Goal: Contribute content

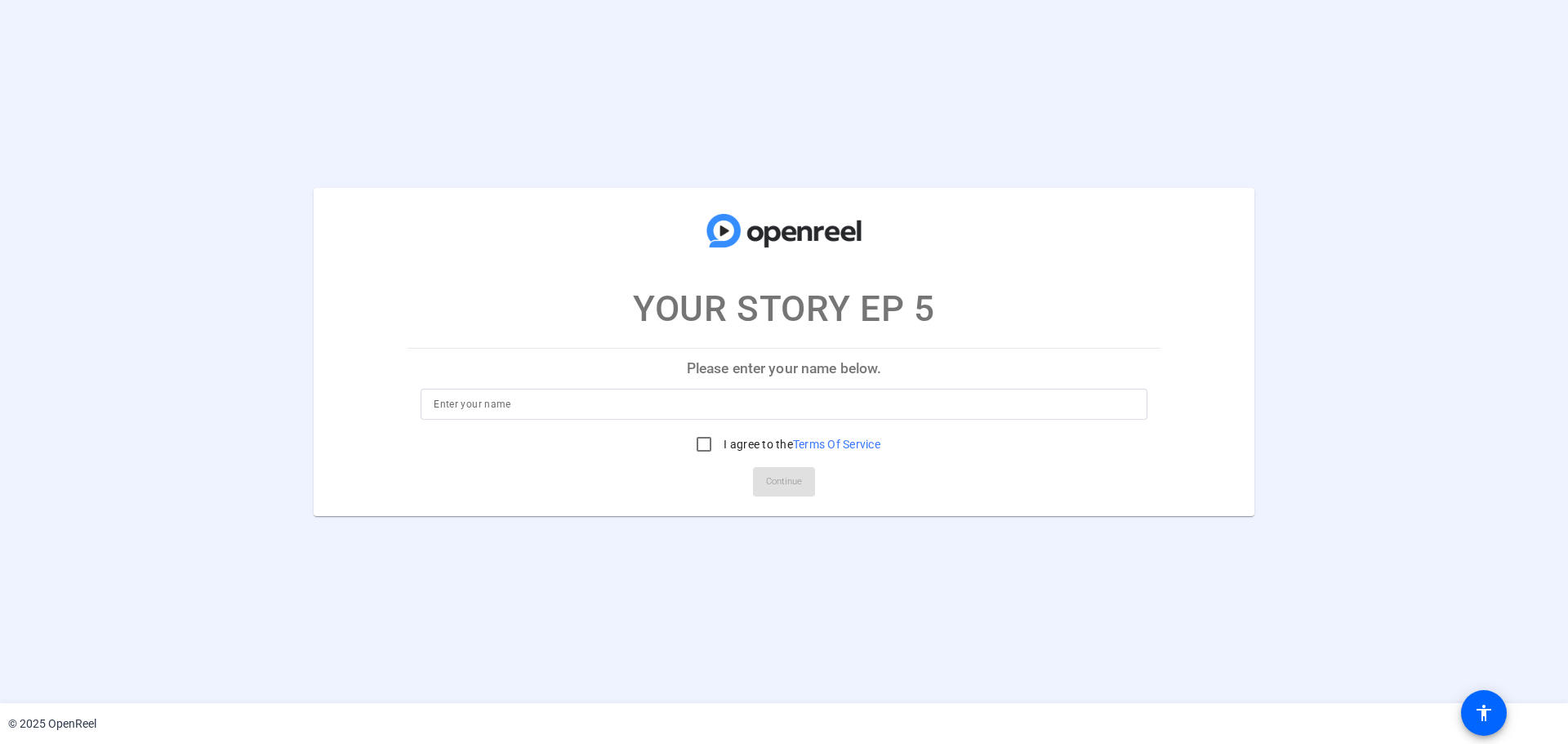
click at [1019, 404] on input at bounding box center [784, 404] width 701 height 20
type input "[PERSON_NAME]"
click at [704, 441] on input "I agree to the Terms Of Service" at bounding box center [704, 444] width 33 height 33
checkbox input "true"
click at [824, 487] on mat-card-actions "Continue" at bounding box center [784, 481] width 766 height 43
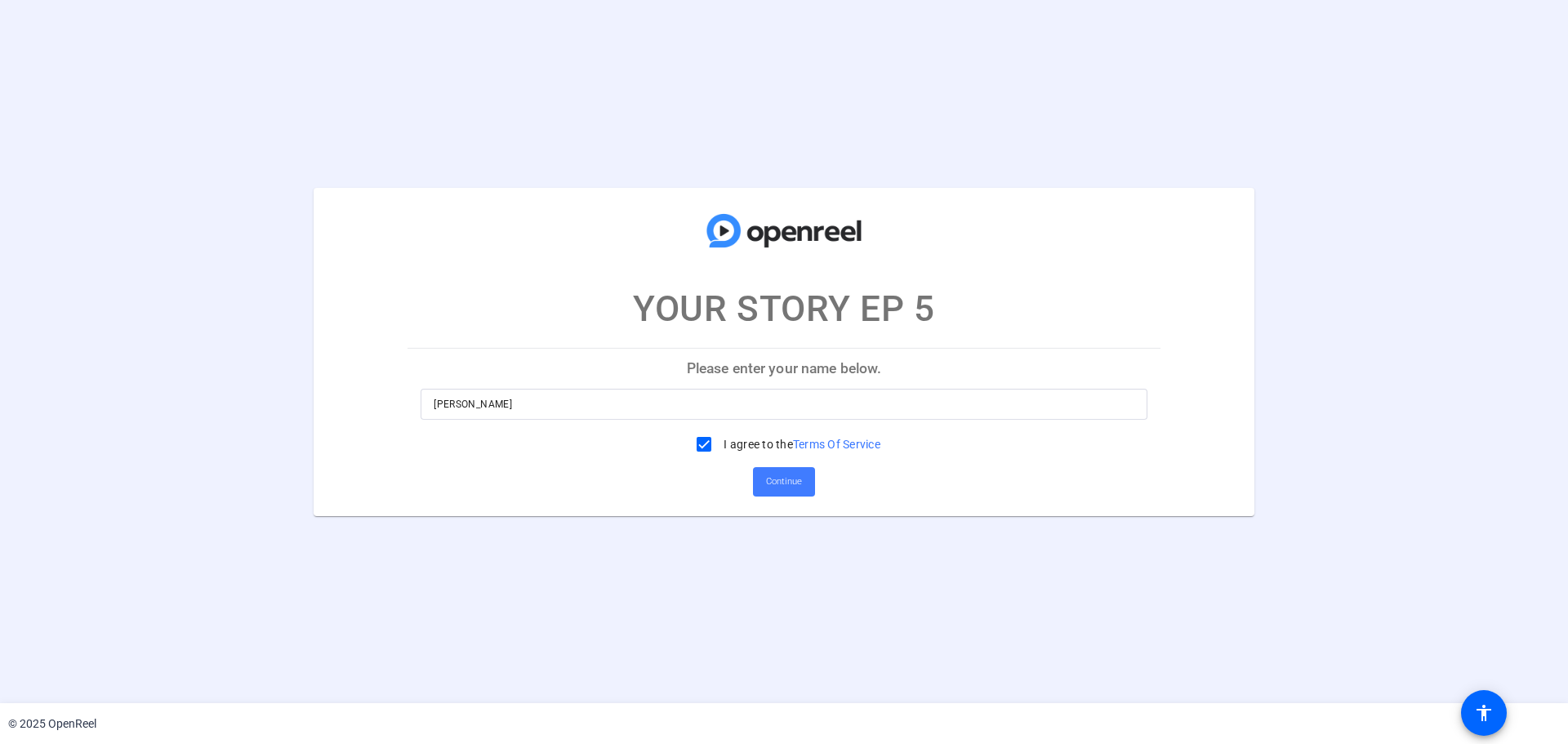
click at [798, 477] on span "Continue" at bounding box center [784, 481] width 36 height 25
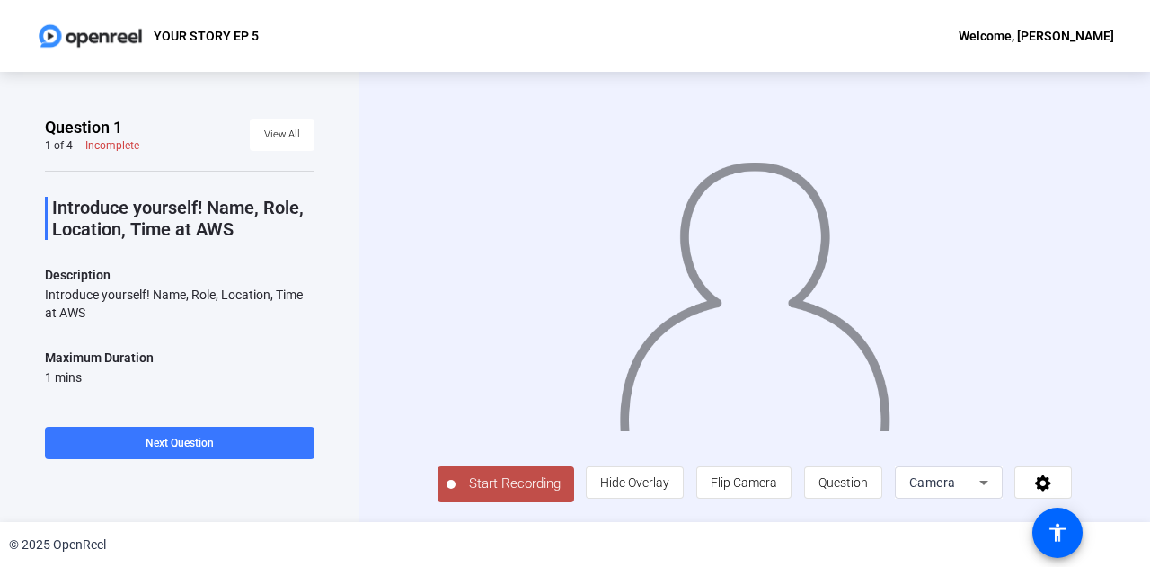
click at [484, 477] on span "Start Recording" at bounding box center [515, 484] width 119 height 21
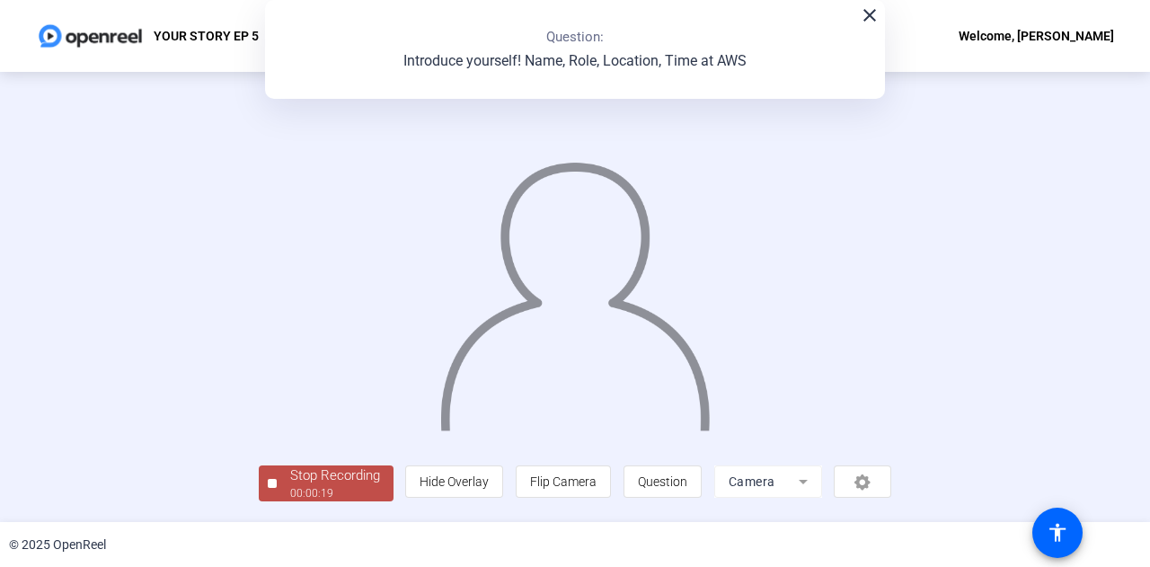
click at [330, 490] on div "00:00:19" at bounding box center [335, 493] width 90 height 16
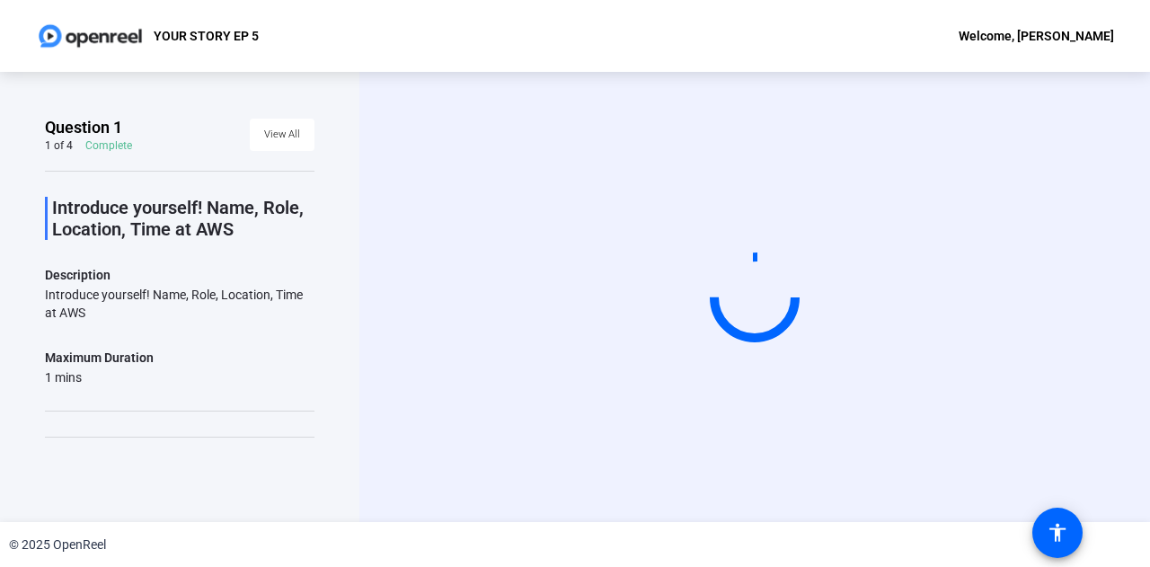
scroll to position [110, 0]
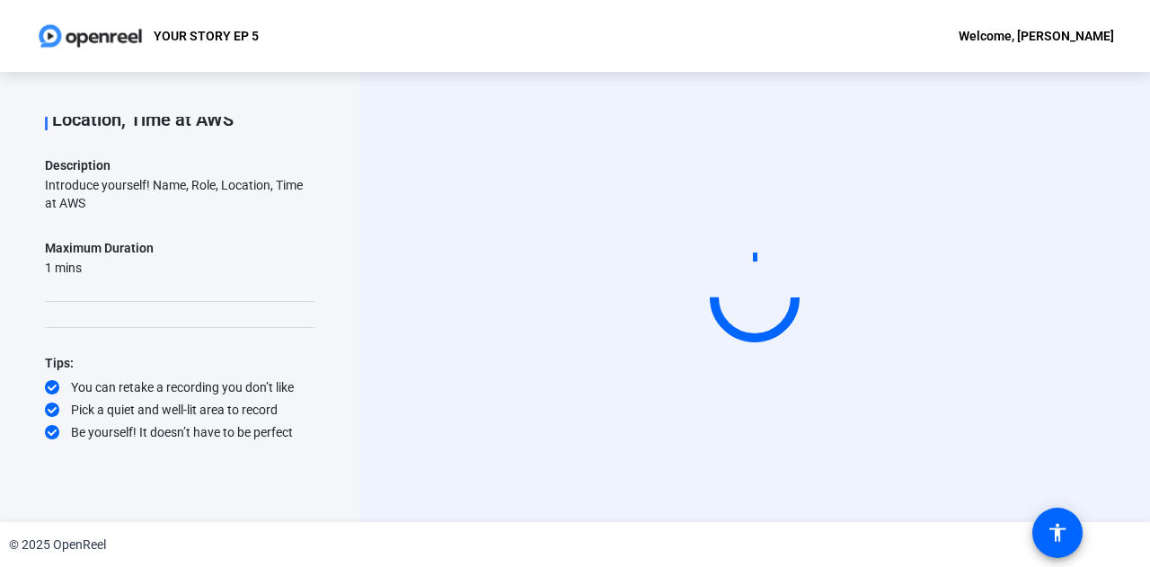
click at [407, 332] on div "Start Recording" at bounding box center [754, 297] width 791 height 450
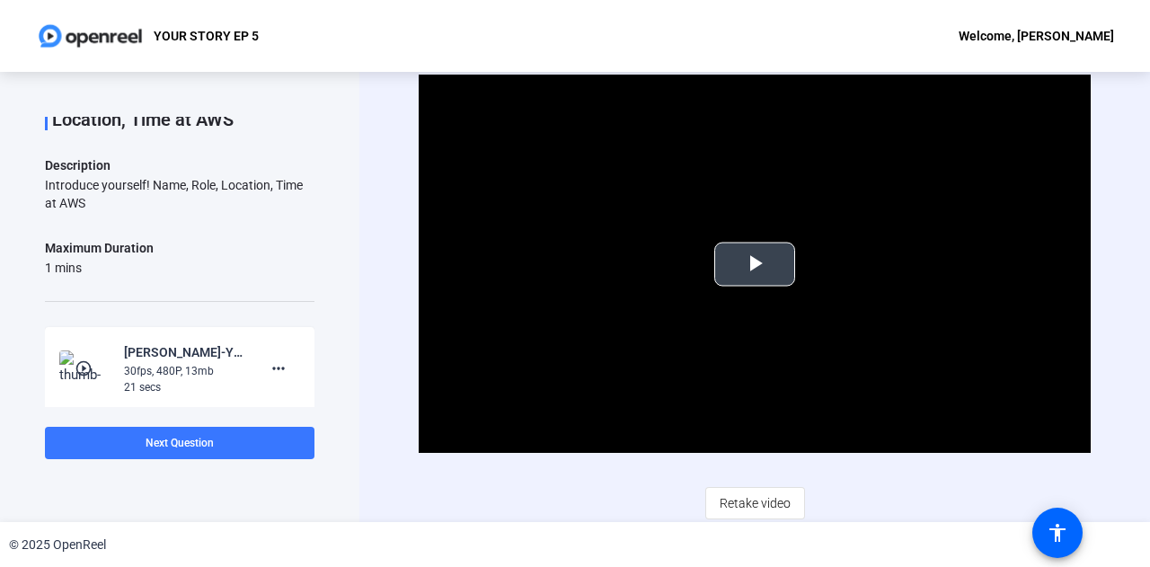
click at [755, 264] on span "Video Player" at bounding box center [755, 264] width 0 height 0
click at [750, 490] on span "Retake video" at bounding box center [755, 503] width 71 height 34
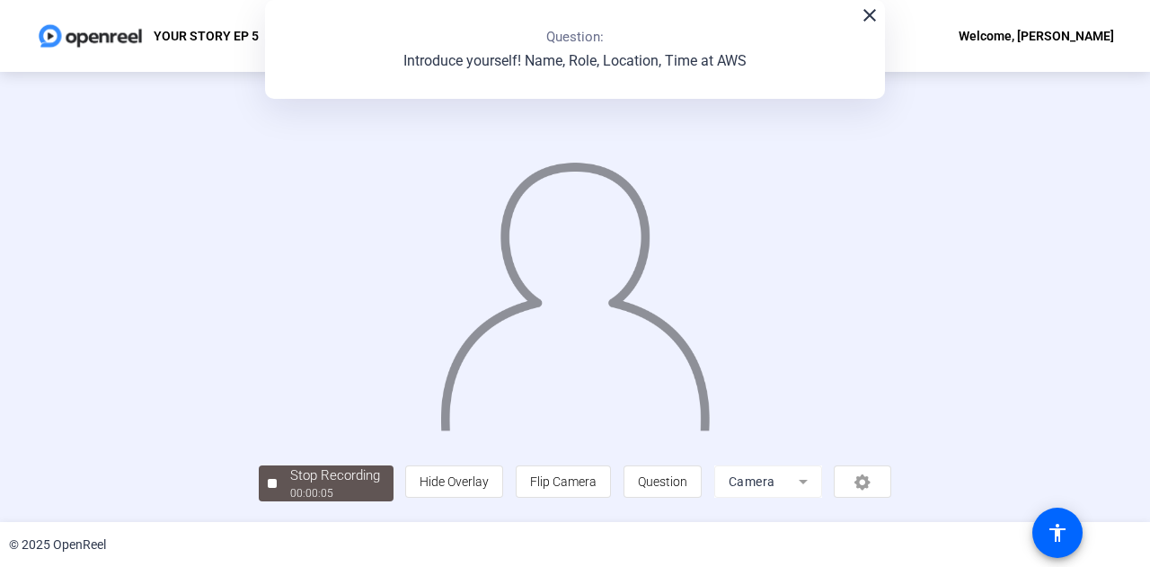
click at [859, 19] on mat-icon "close" at bounding box center [870, 15] width 22 height 22
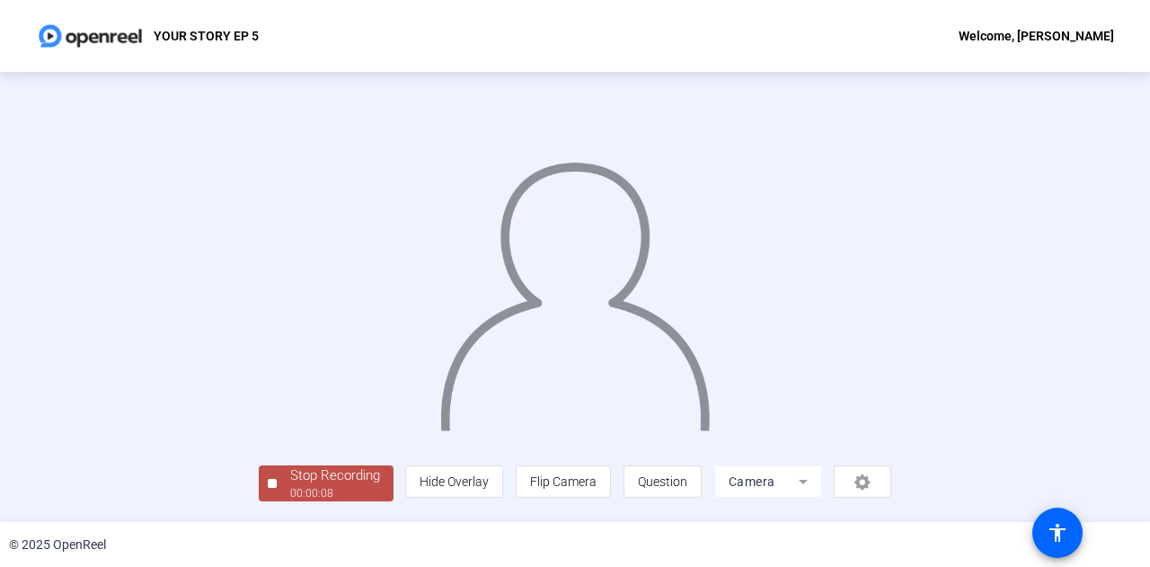
scroll to position [90, 0]
click at [290, 486] on div "Stop Recording" at bounding box center [335, 475] width 90 height 21
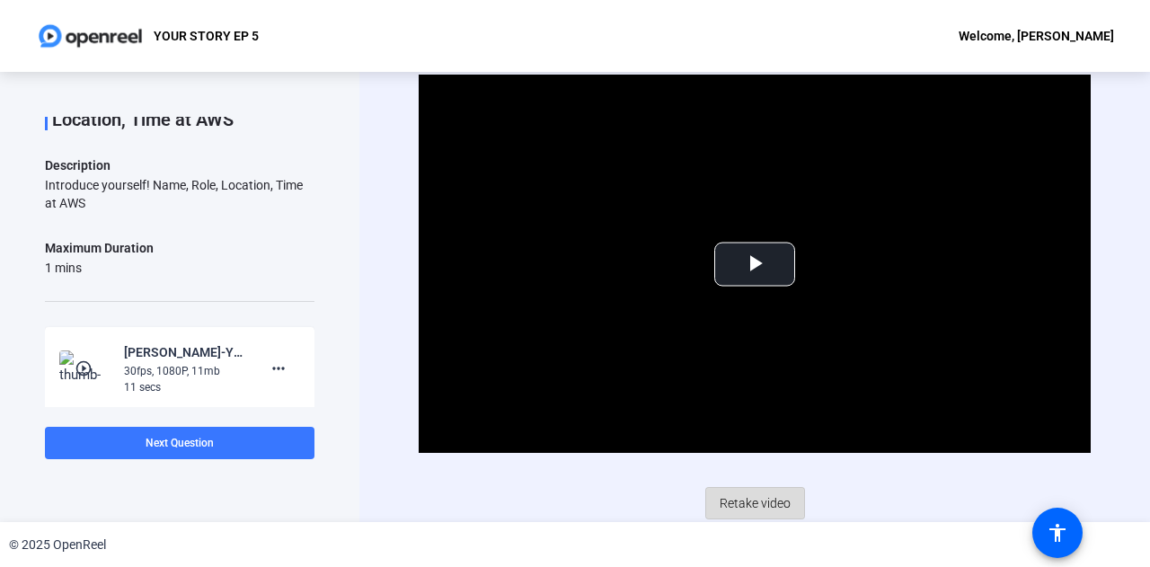
click at [751, 497] on span "Retake video" at bounding box center [755, 503] width 71 height 34
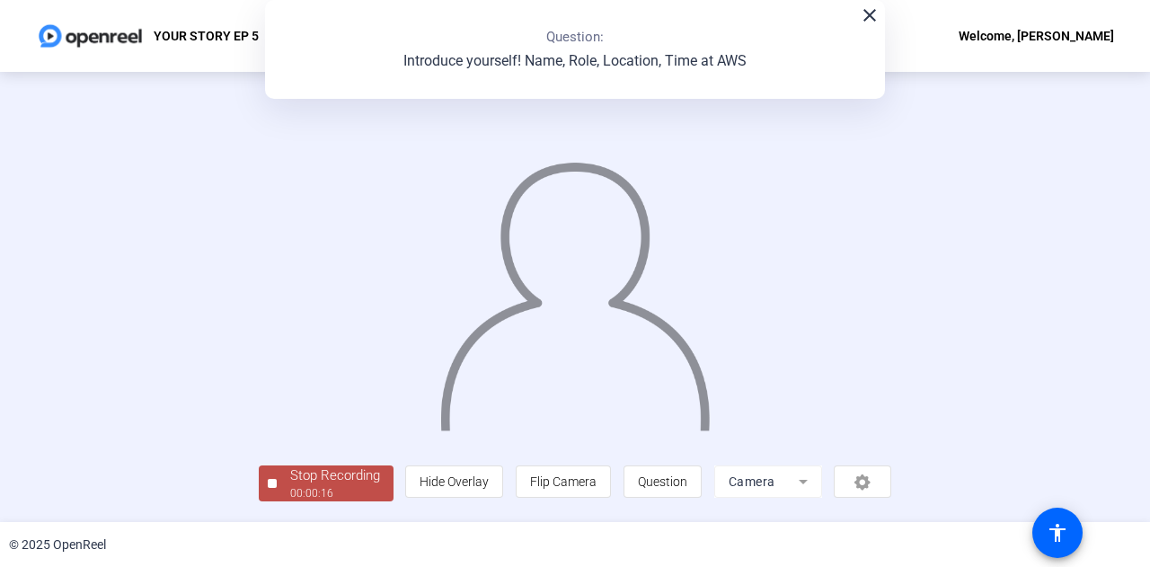
scroll to position [90, 0]
click at [277, 490] on span "Stop Recording 00:00:18" at bounding box center [335, 483] width 117 height 37
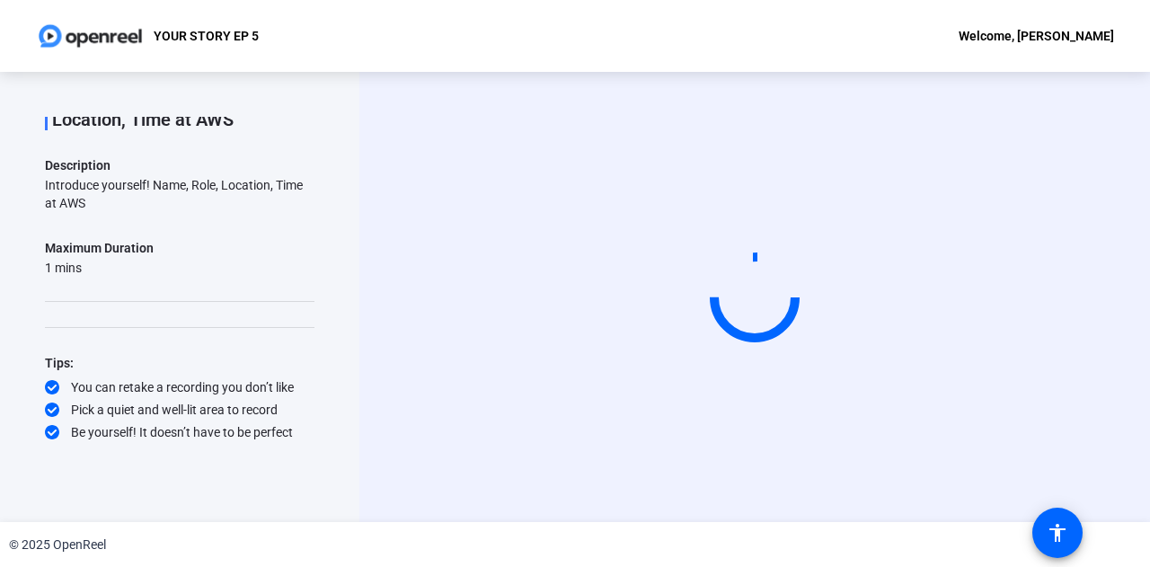
scroll to position [0, 0]
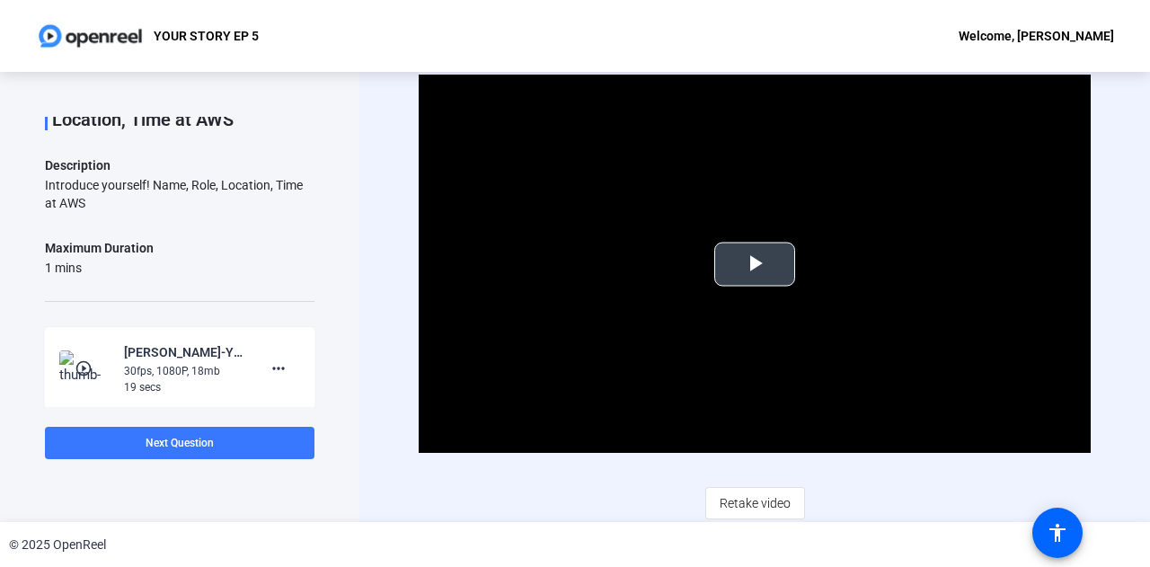
click at [755, 264] on span "Video Player" at bounding box center [755, 264] width 0 height 0
click at [183, 445] on span "Next Question" at bounding box center [180, 443] width 68 height 13
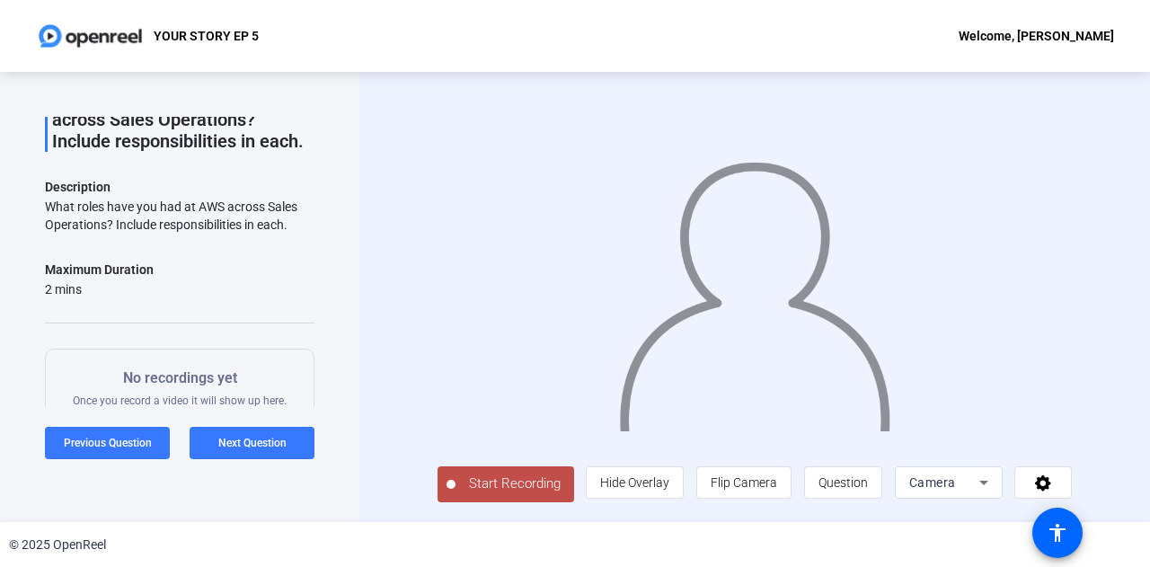
click at [469, 482] on span "Start Recording" at bounding box center [515, 484] width 119 height 21
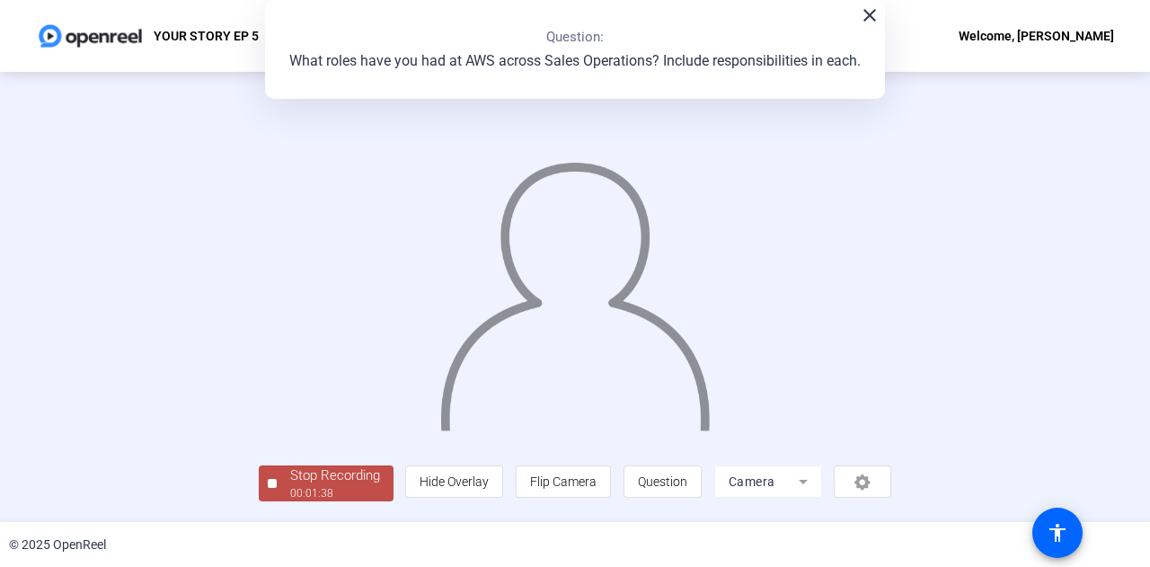
scroll to position [86, 0]
click at [290, 483] on div "Stop Recording" at bounding box center [335, 475] width 90 height 21
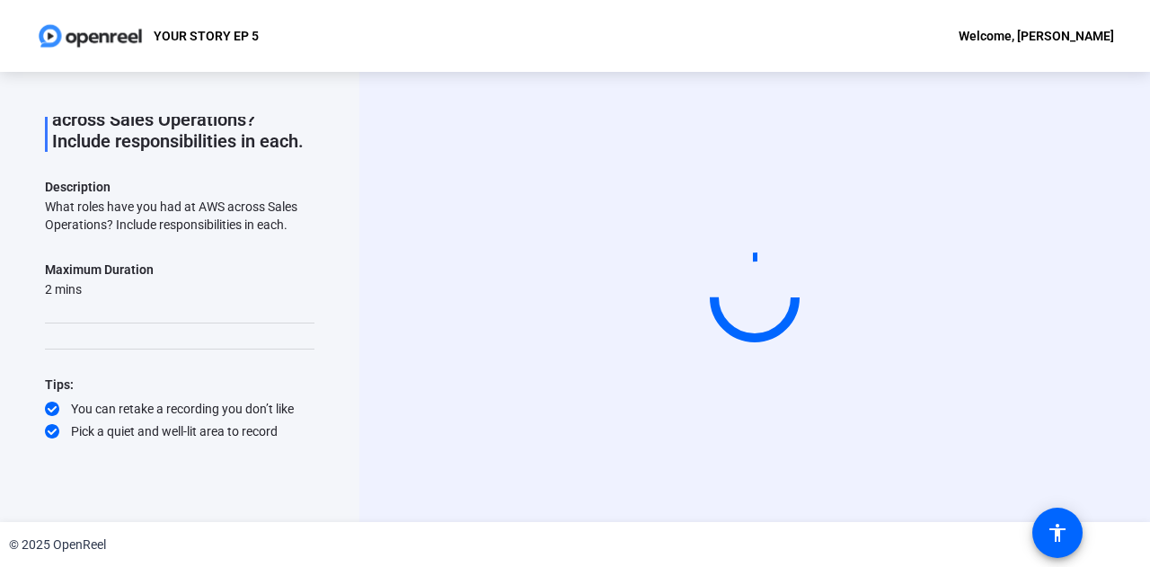
scroll to position [0, 0]
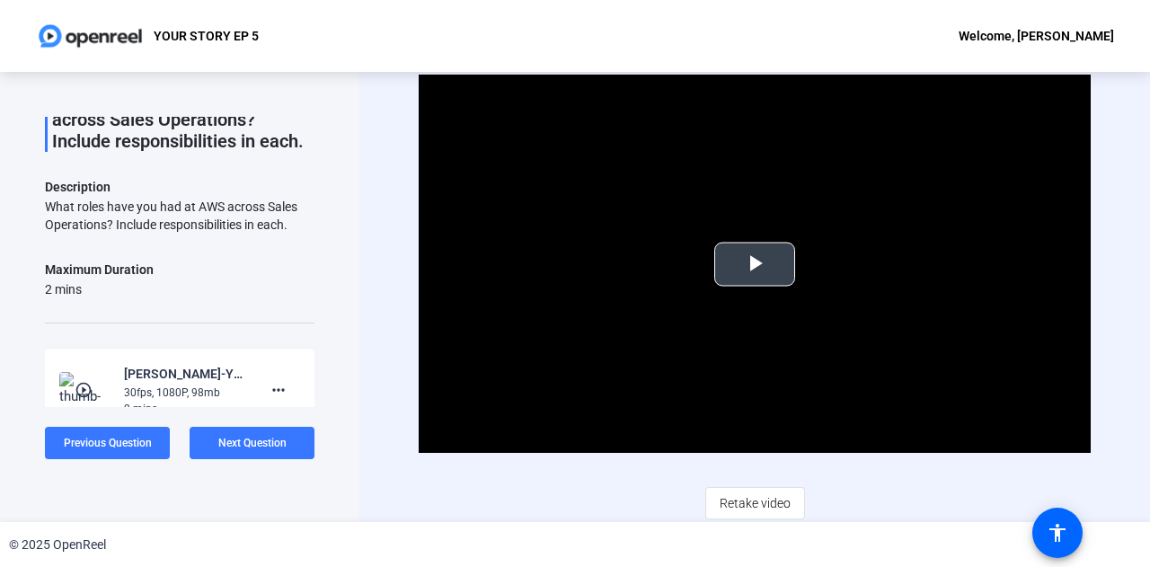
click at [755, 264] on span "Video Player" at bounding box center [755, 264] width 0 height 0
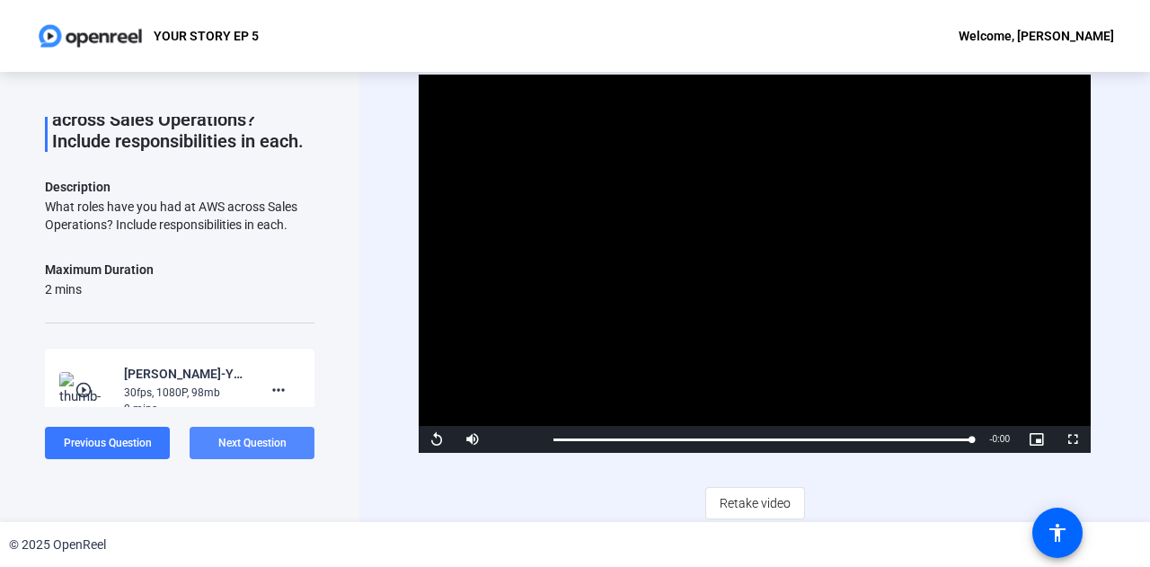
click at [273, 441] on span "Next Question" at bounding box center [252, 443] width 68 height 13
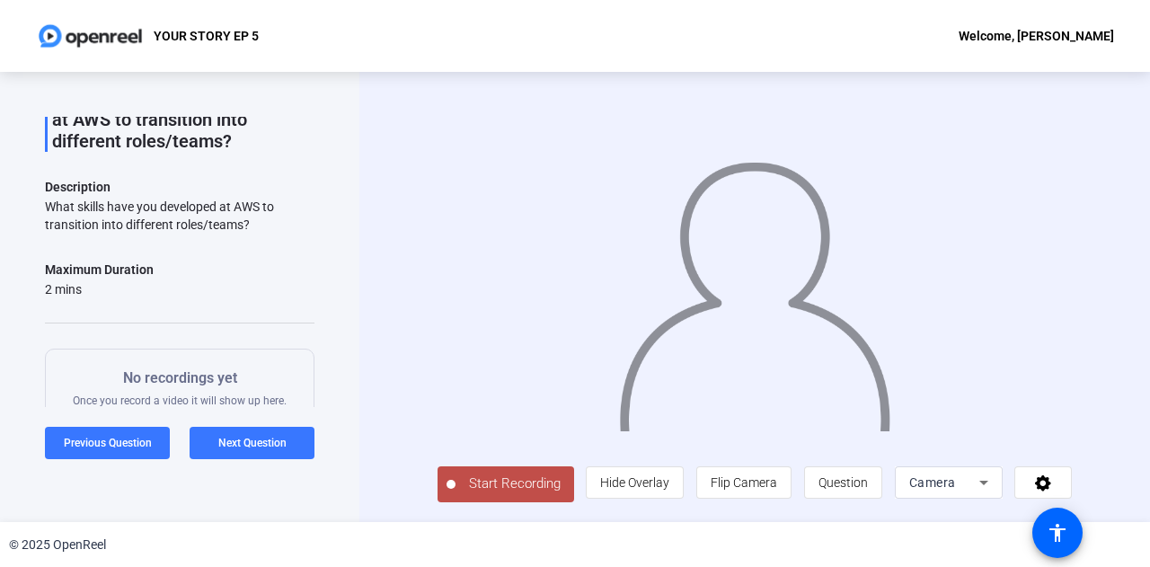
click at [483, 488] on span "Start Recording" at bounding box center [515, 484] width 119 height 21
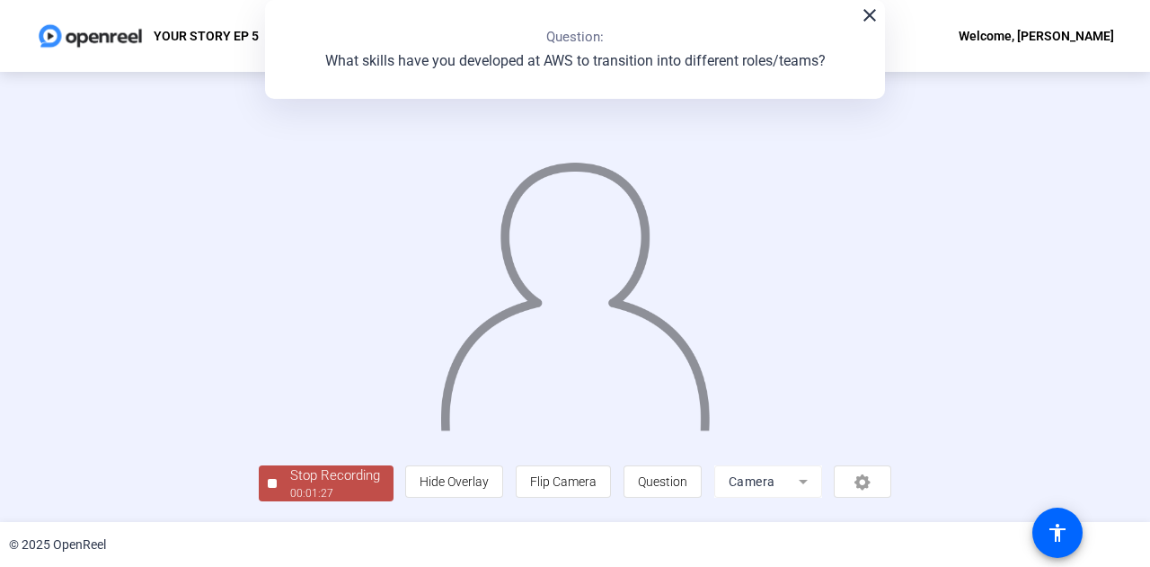
scroll to position [90, 0]
click at [290, 494] on div "00:01:28" at bounding box center [335, 493] width 90 height 16
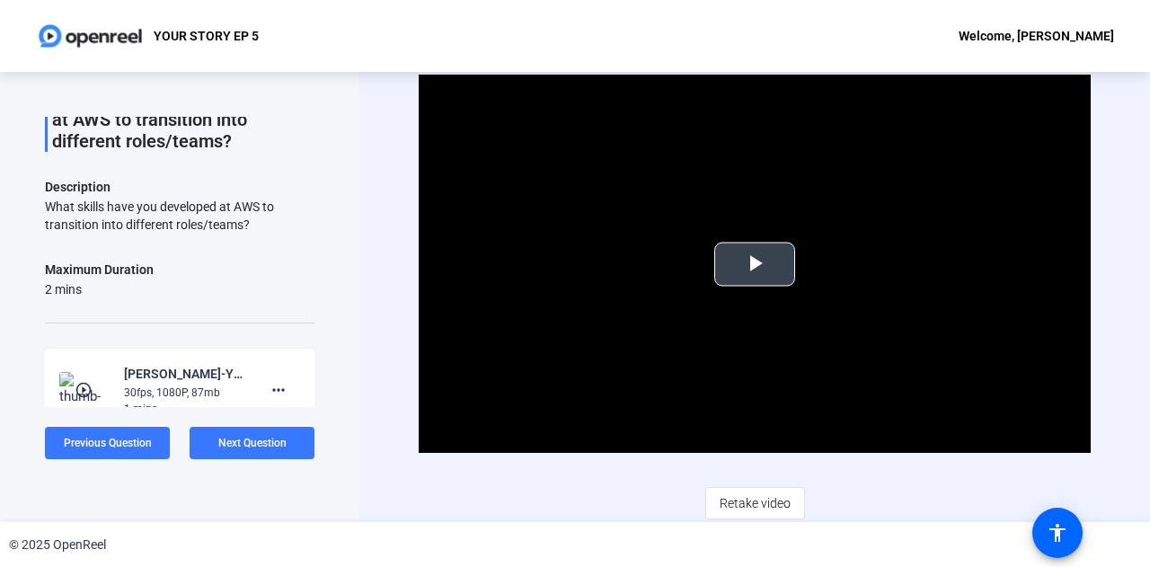
click at [755, 264] on span "Video Player" at bounding box center [755, 264] width 0 height 0
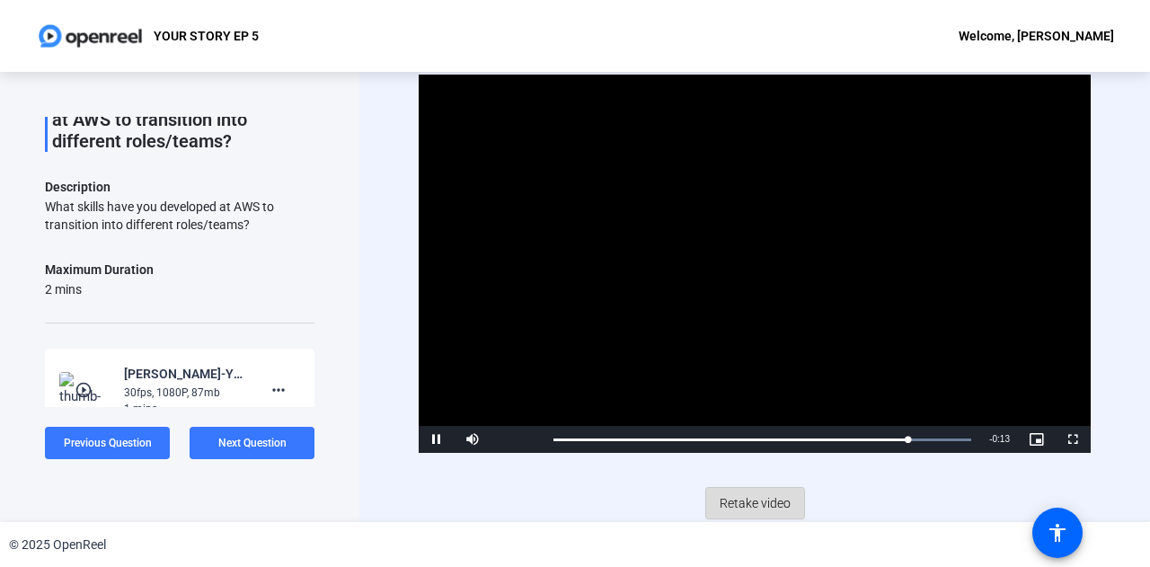
click at [734, 503] on span "Retake video" at bounding box center [755, 503] width 71 height 34
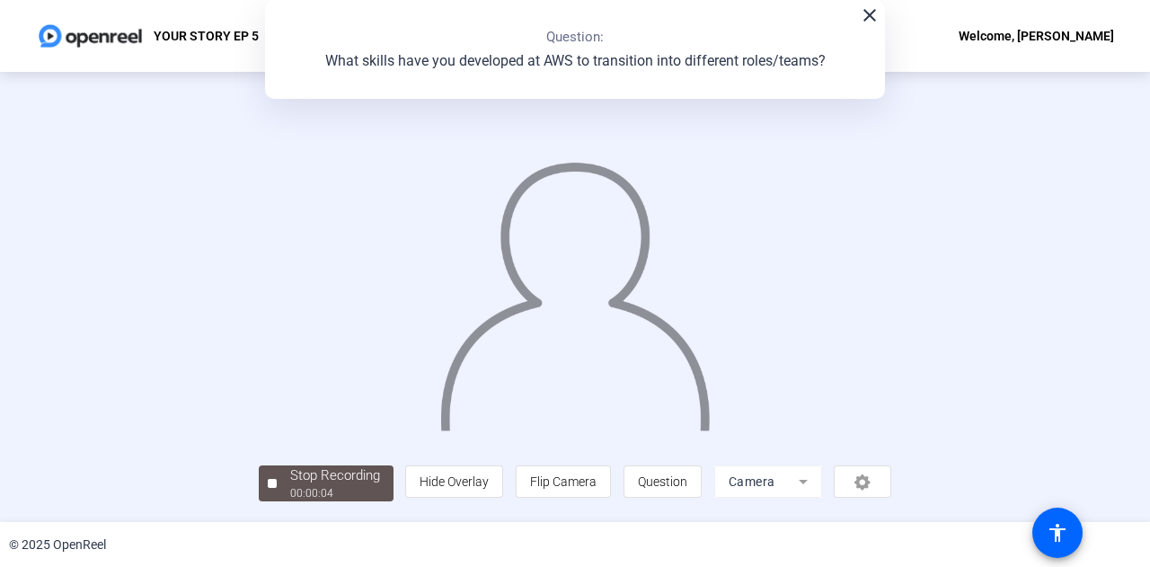
scroll to position [90, 0]
click at [290, 480] on div "Stop Recording" at bounding box center [335, 475] width 90 height 21
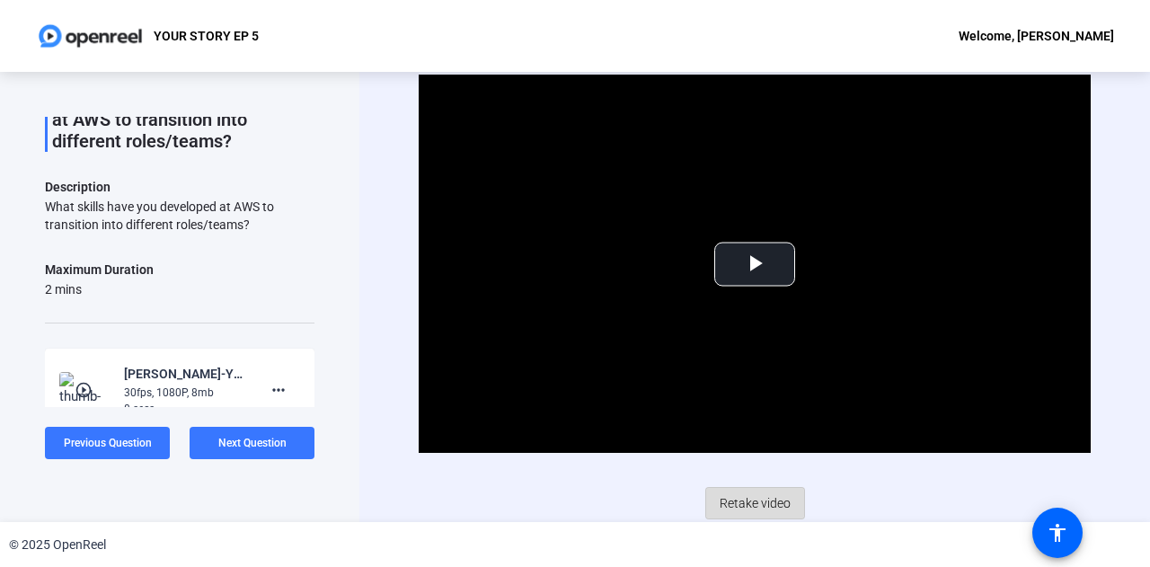
click at [776, 497] on span "Retake video" at bounding box center [755, 503] width 71 height 34
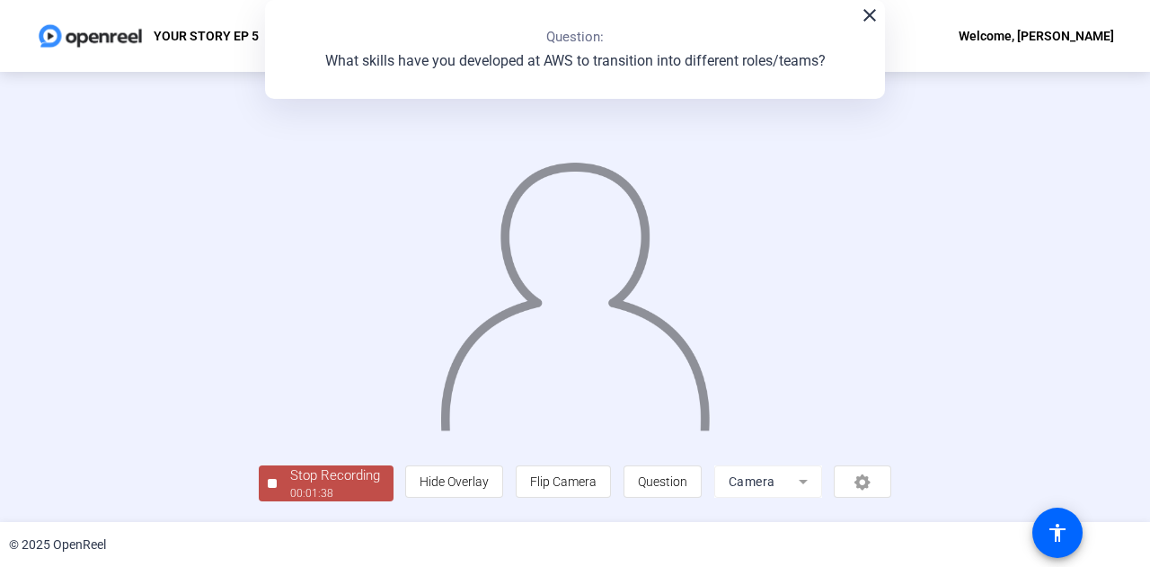
scroll to position [90, 0]
click at [290, 496] on div "00:01:40" at bounding box center [335, 493] width 90 height 16
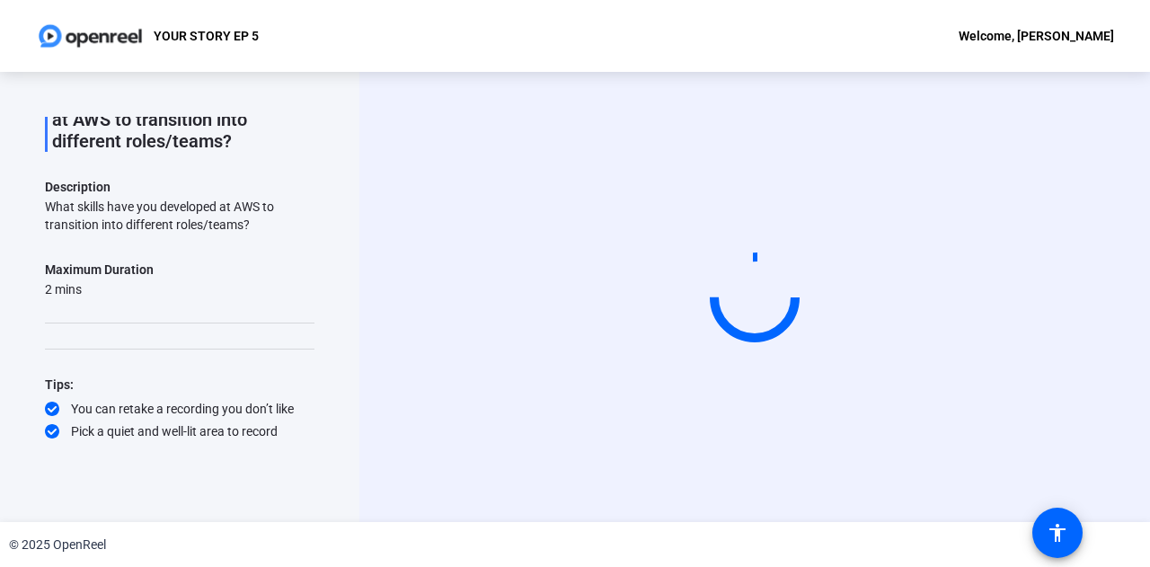
scroll to position [131, 0]
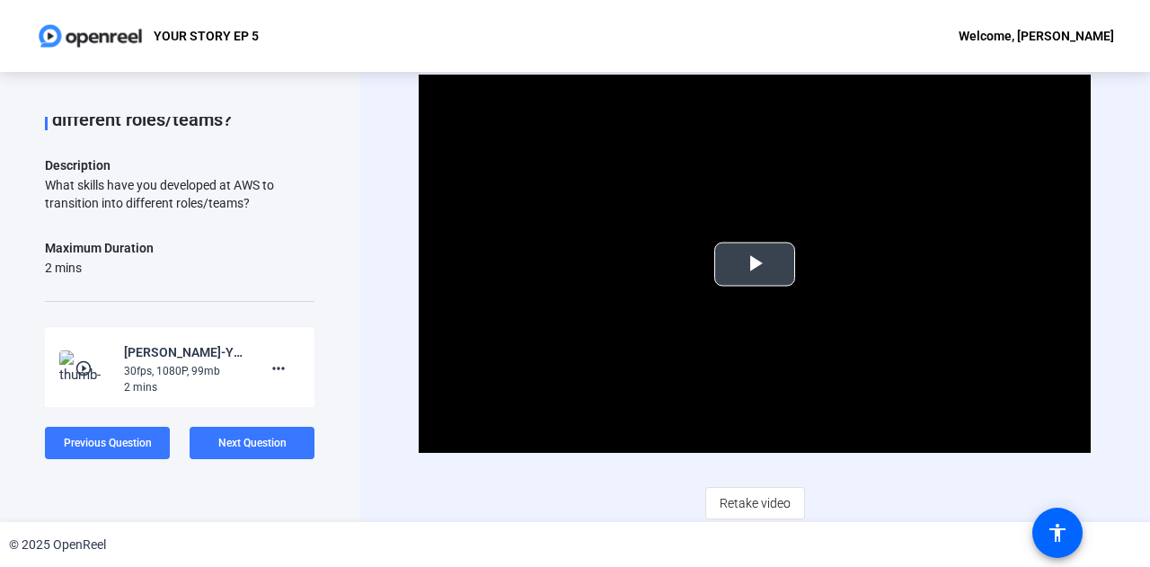
click at [755, 264] on span "Video Player" at bounding box center [755, 264] width 0 height 0
click at [226, 450] on span at bounding box center [252, 442] width 125 height 43
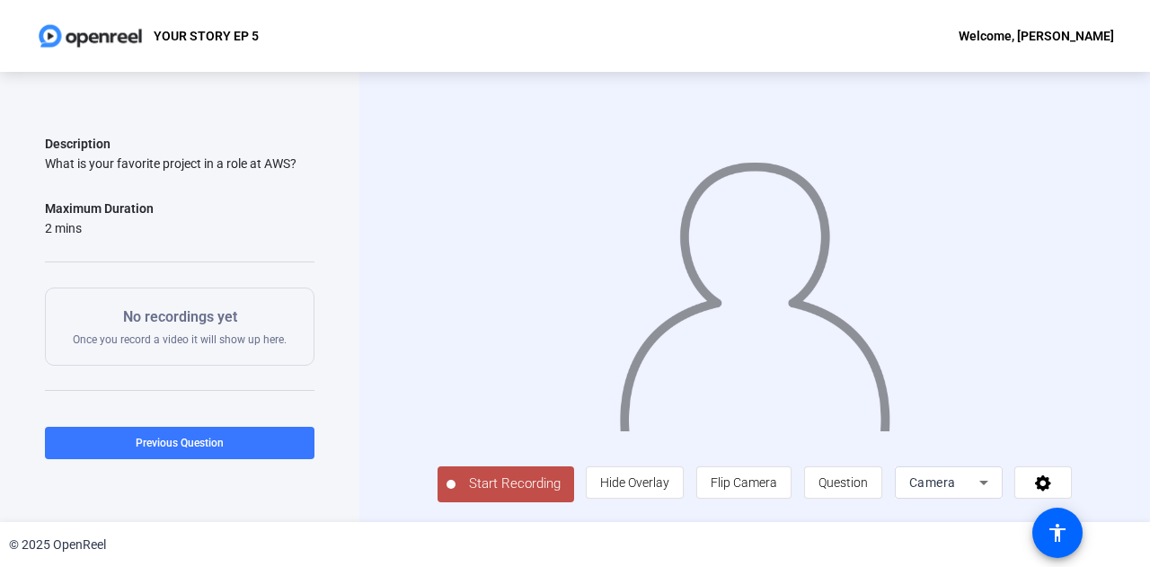
click at [474, 490] on span "Start Recording" at bounding box center [515, 484] width 119 height 21
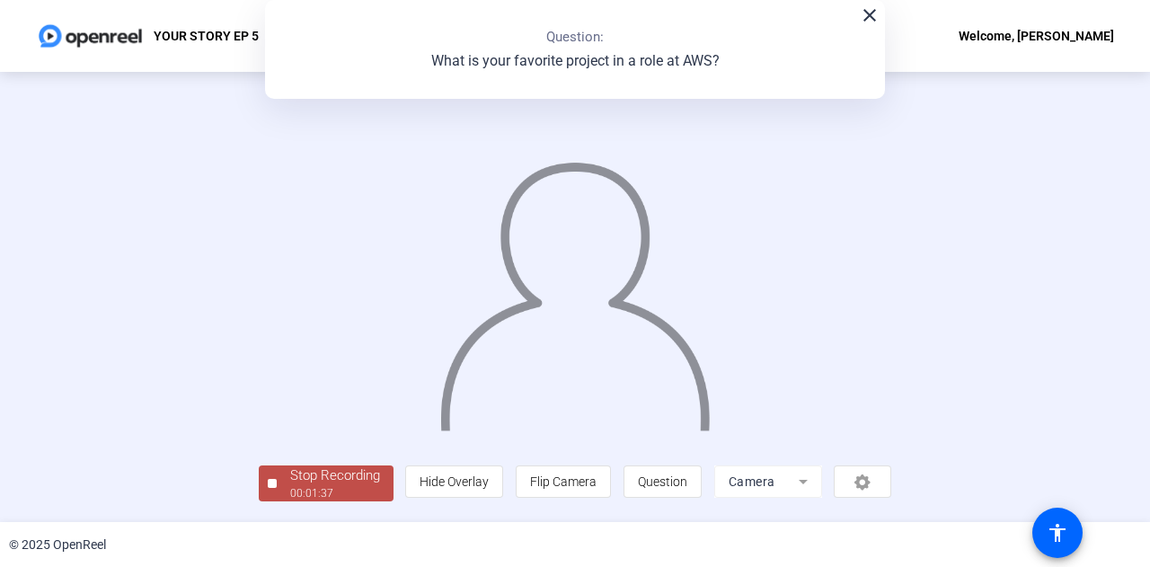
drag, startPoint x: 1138, startPoint y: 164, endPoint x: 1149, endPoint y: 292, distance: 128.9
click at [1149, 292] on div "Question 4 4 of 4 Complete View All What is your favorite project in a role at …" at bounding box center [575, 297] width 1150 height 450
click at [290, 486] on div "Stop Recording" at bounding box center [335, 475] width 90 height 21
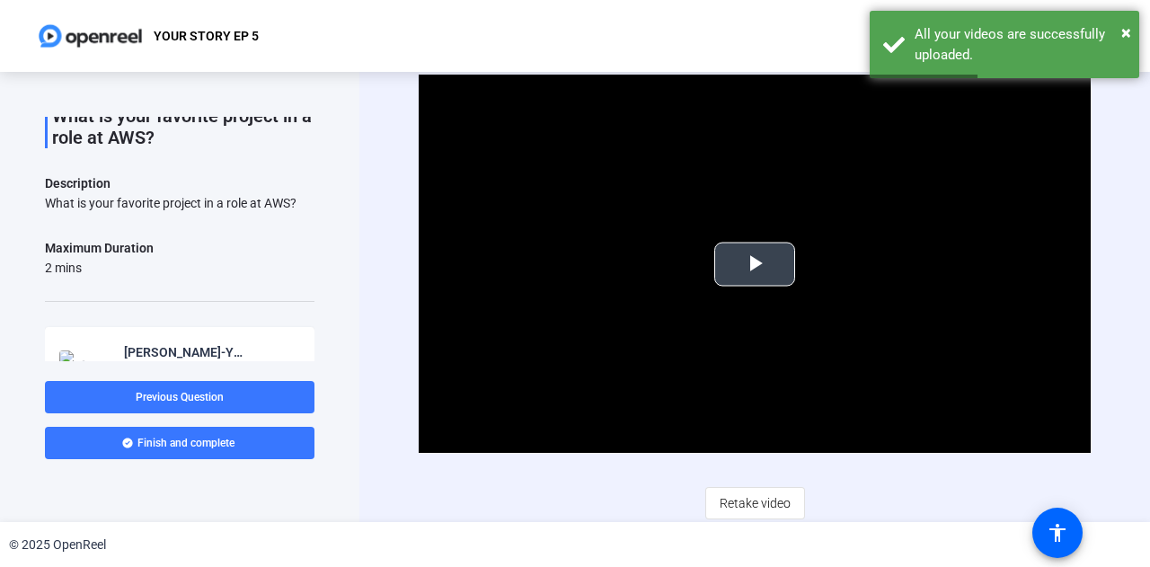
click at [755, 264] on span "Video Player" at bounding box center [755, 264] width 0 height 0
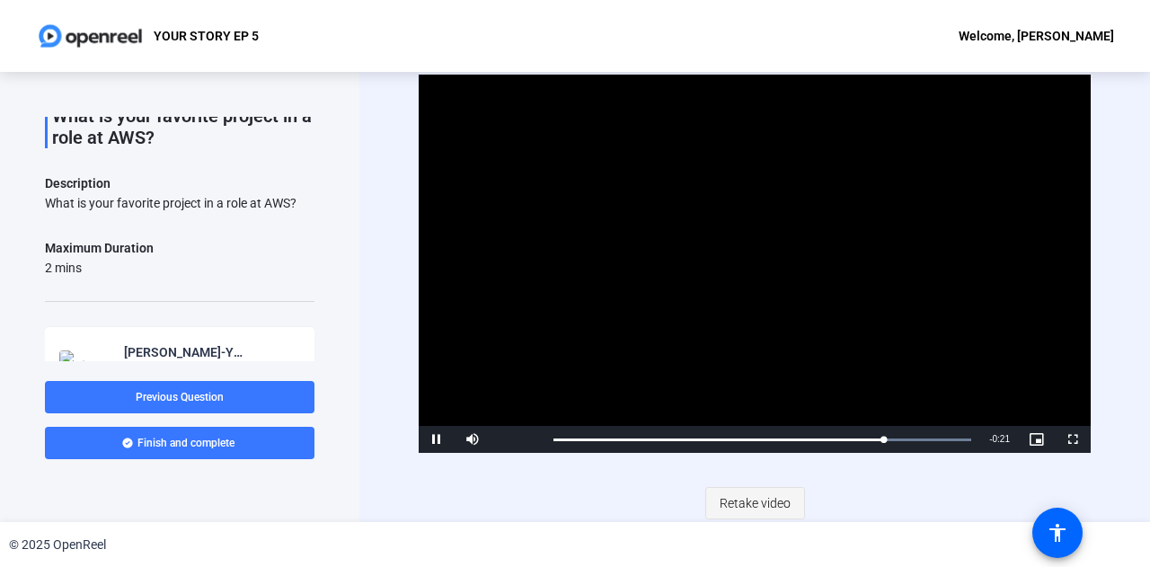
click at [768, 501] on span "Retake video" at bounding box center [755, 503] width 71 height 34
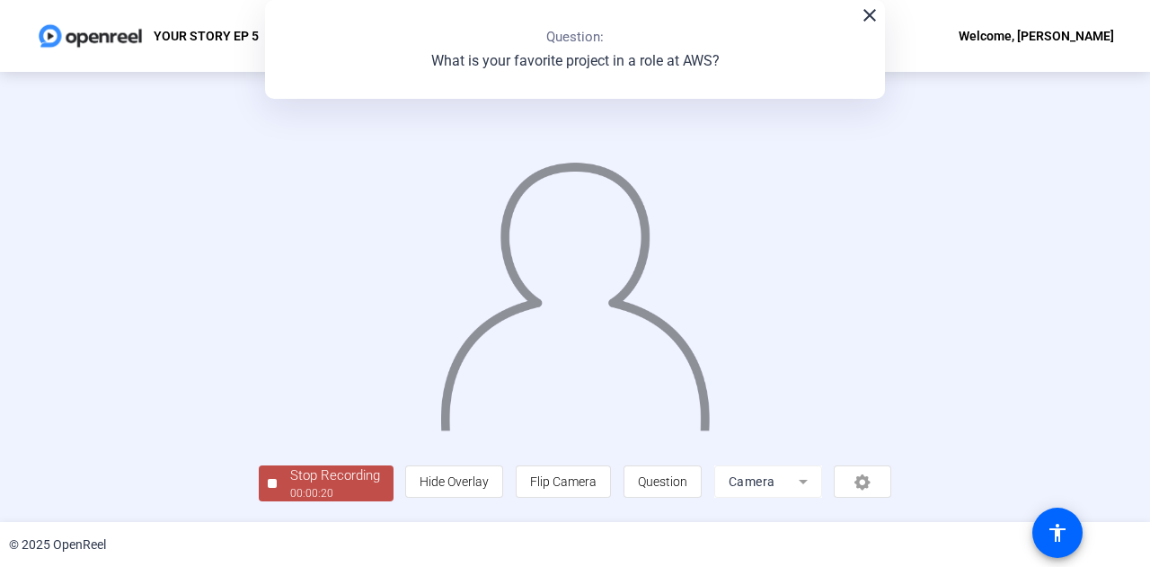
scroll to position [90, 0]
click at [290, 490] on div "00:00:21" at bounding box center [335, 493] width 90 height 16
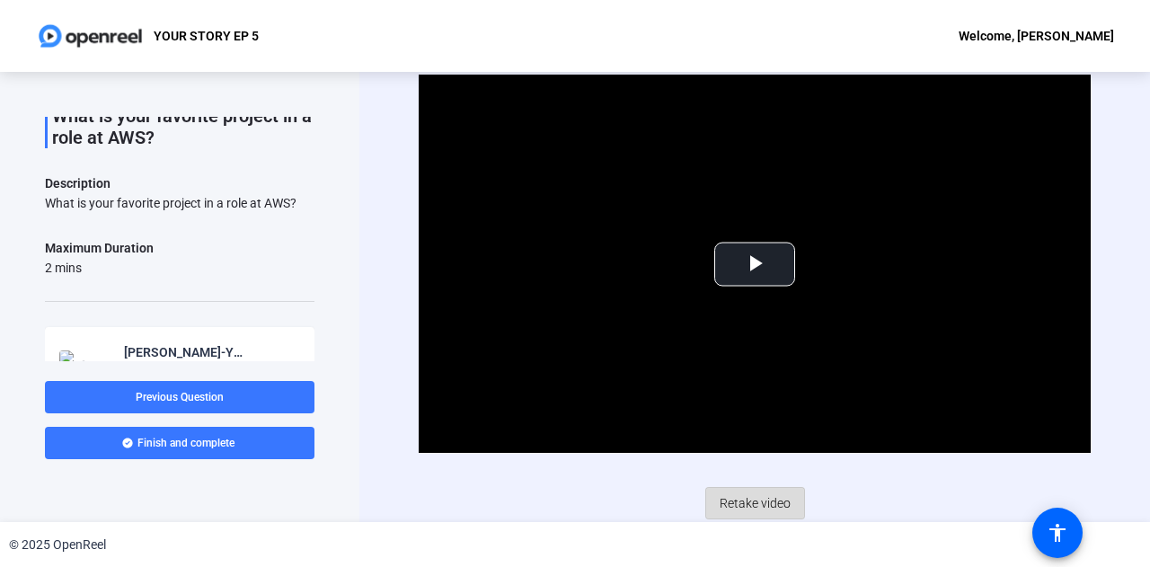
click at [778, 506] on span "Retake video" at bounding box center [755, 503] width 71 height 34
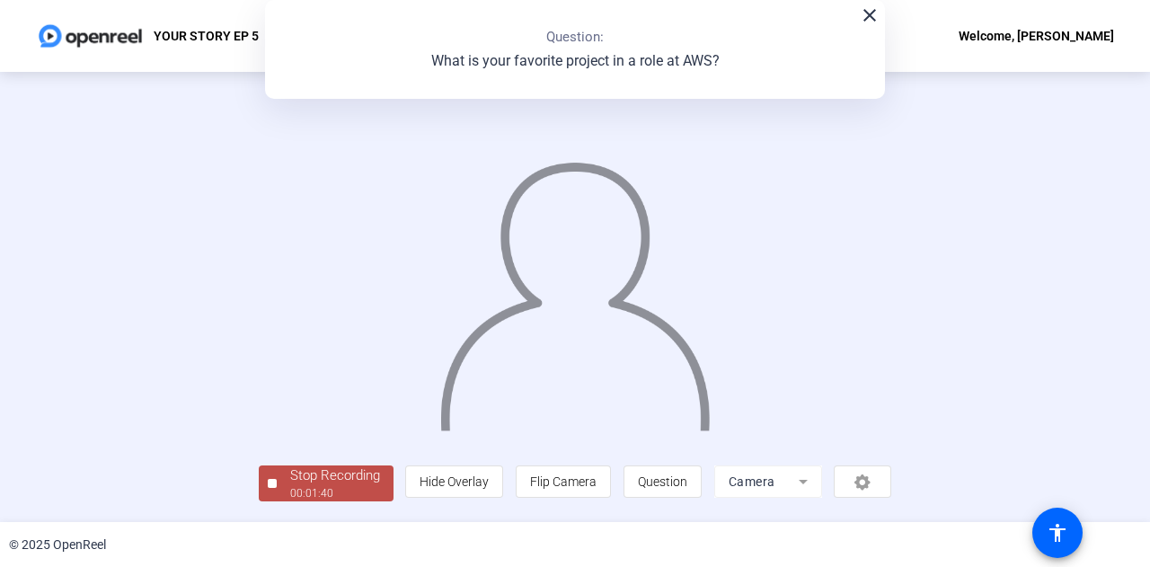
scroll to position [90, 0]
click at [290, 486] on div "Stop Recording" at bounding box center [335, 475] width 90 height 21
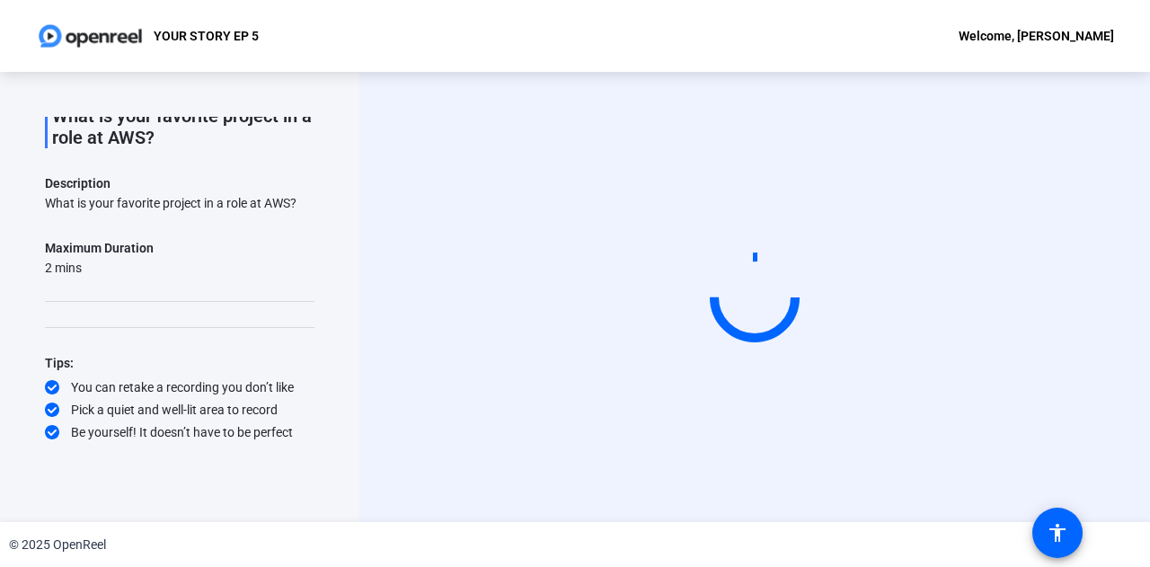
scroll to position [0, 0]
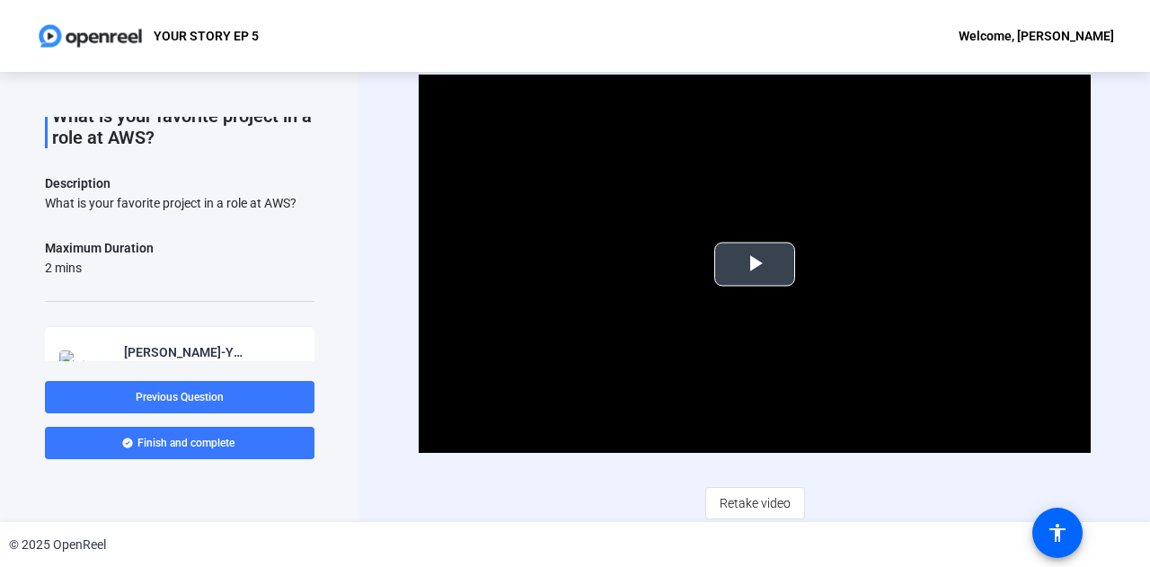
click at [731, 241] on div "Video Player is loading. Play Video Play Mute Current Time 0:00 / Duration 1:43…" at bounding box center [755, 264] width 672 height 378
click at [731, 241] on video "Video Player" at bounding box center [755, 264] width 672 height 378
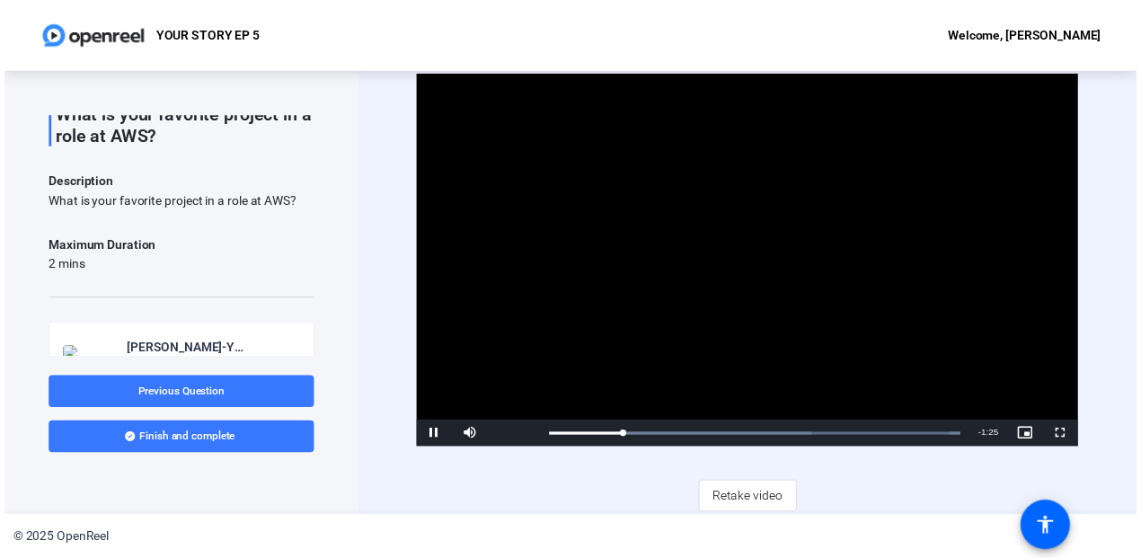
scroll to position [277, 0]
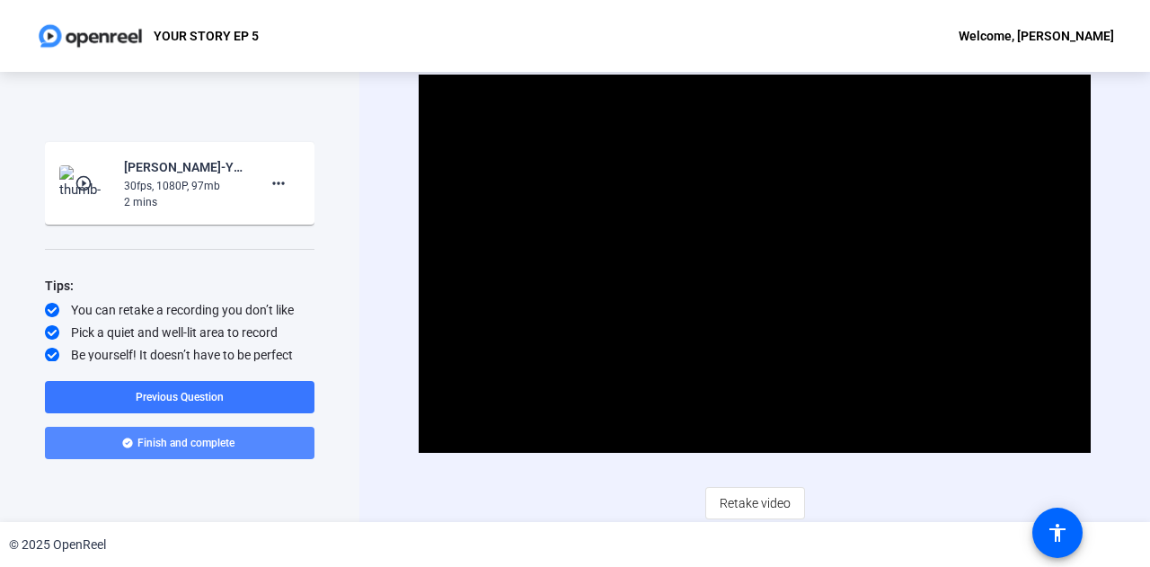
click at [225, 434] on span at bounding box center [180, 442] width 270 height 43
